Goal: Check status

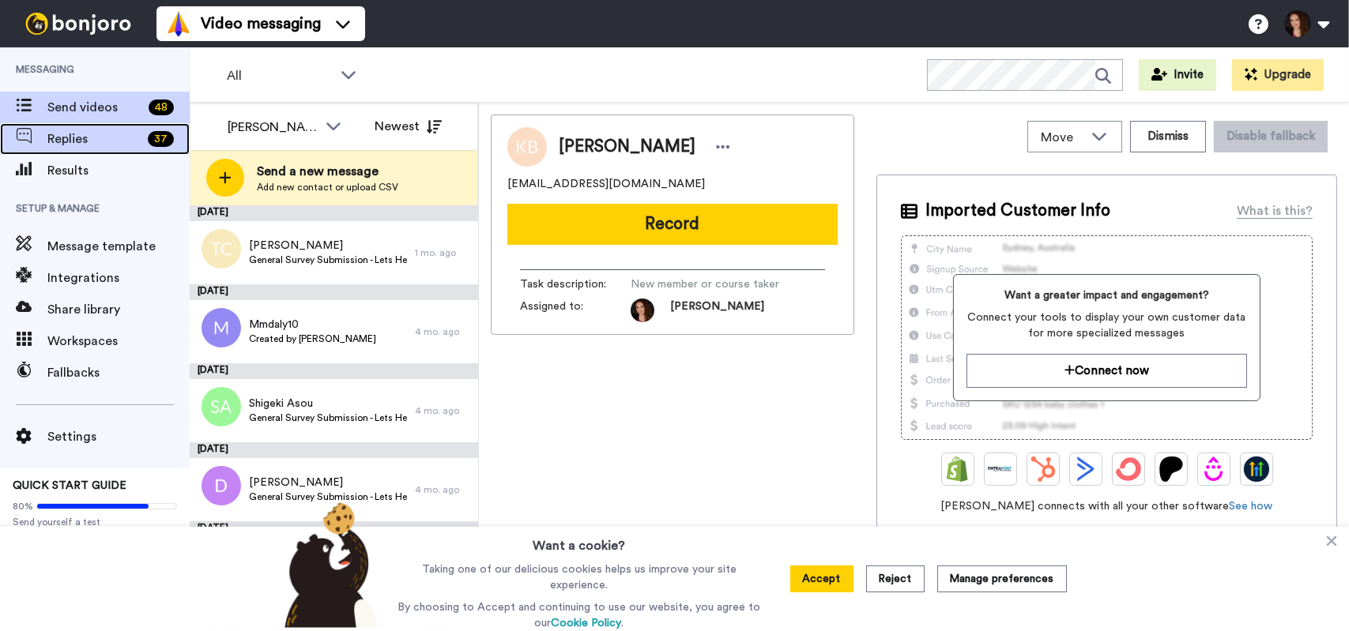
click at [65, 134] on span "Replies" at bounding box center [94, 139] width 94 height 19
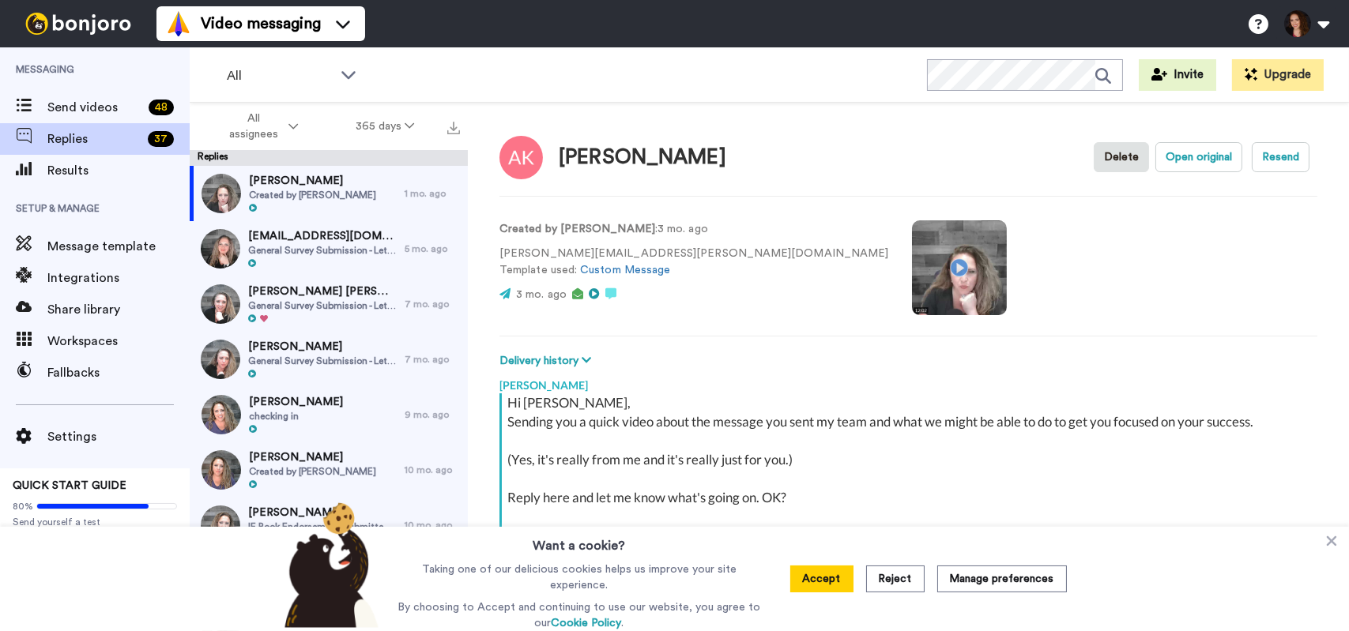
scroll to position [55, 0]
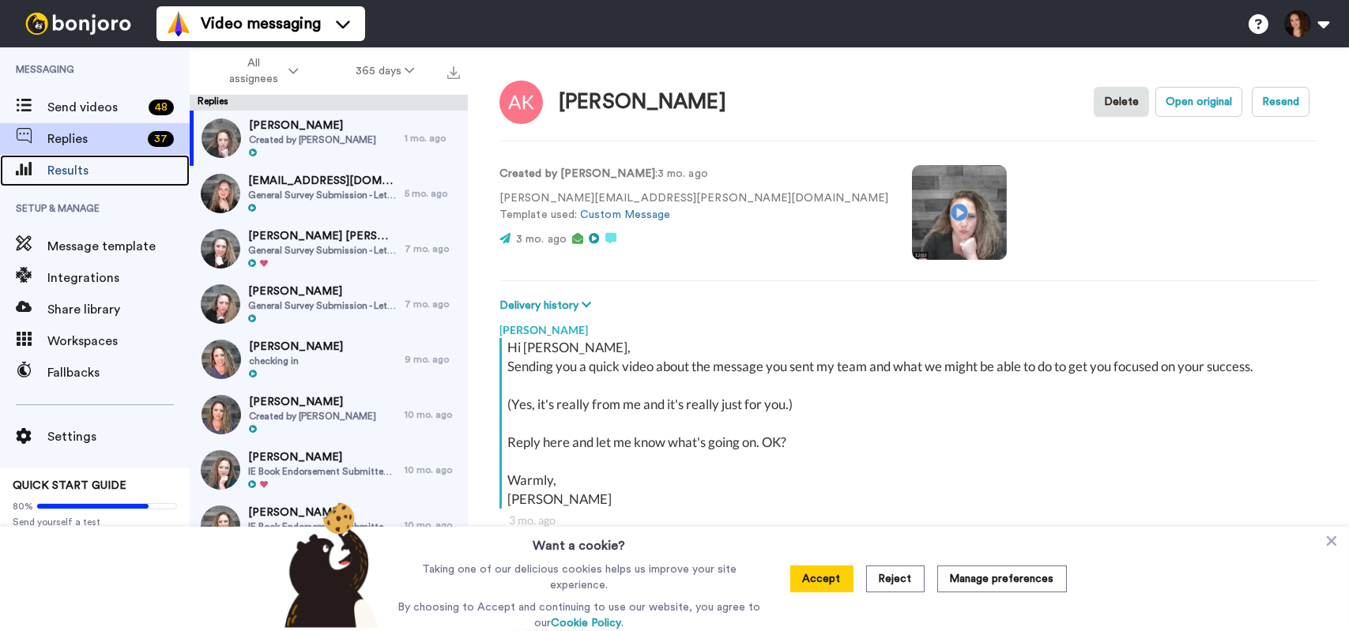
click at [60, 167] on span "Results" at bounding box center [118, 170] width 142 height 19
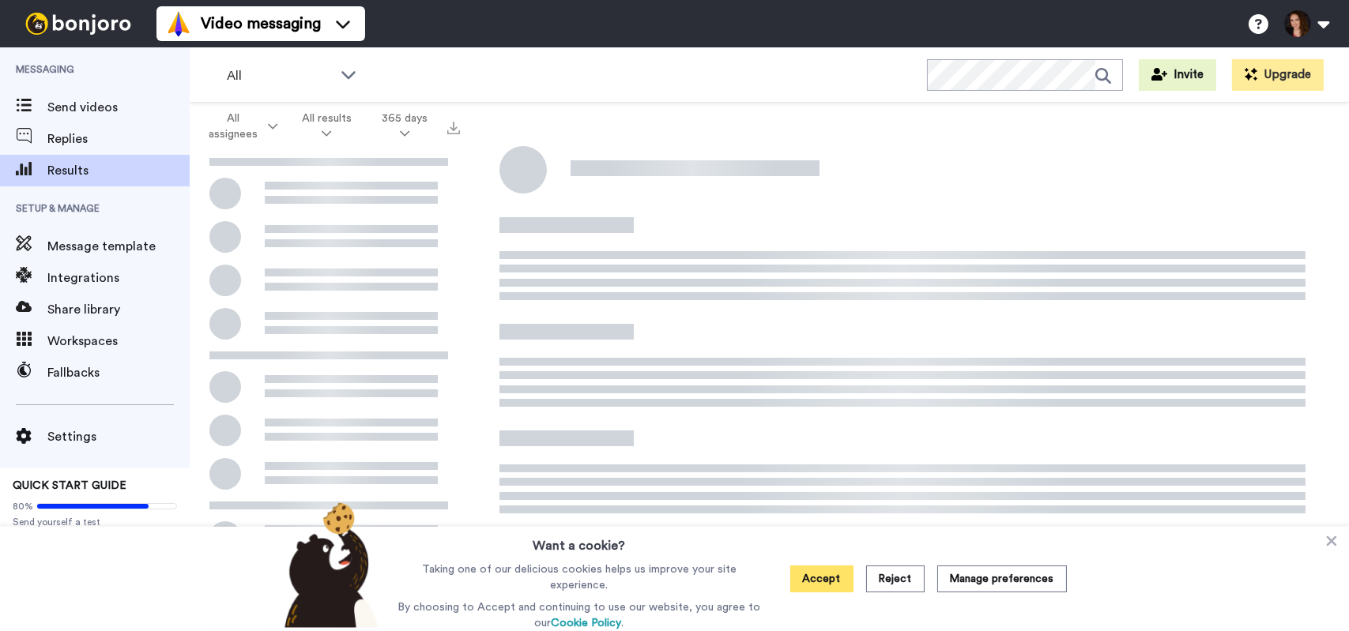
click at [831, 583] on button "Accept" at bounding box center [821, 579] width 63 height 27
